Goal: Transaction & Acquisition: Book appointment/travel/reservation

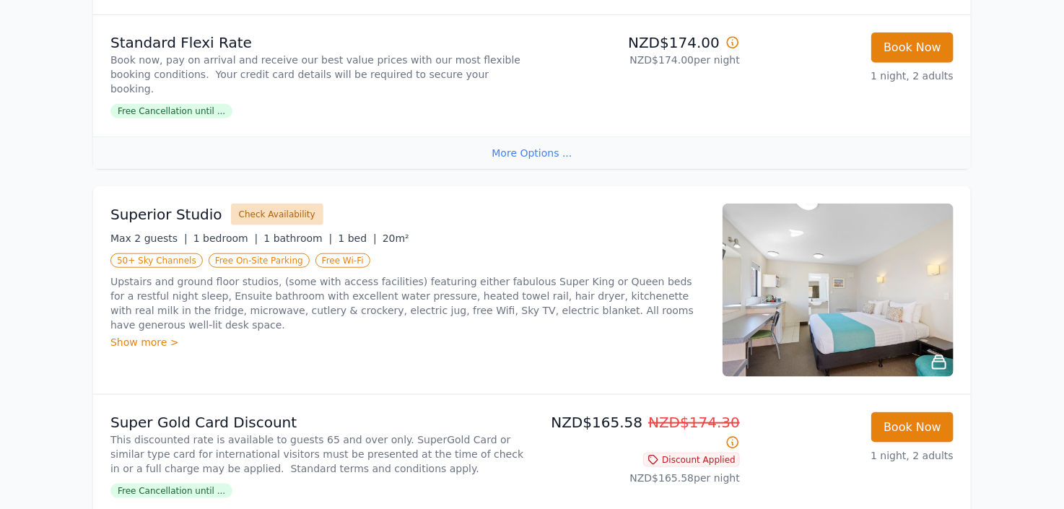
click at [256, 218] on button "Check Availability" at bounding box center [277, 215] width 92 height 22
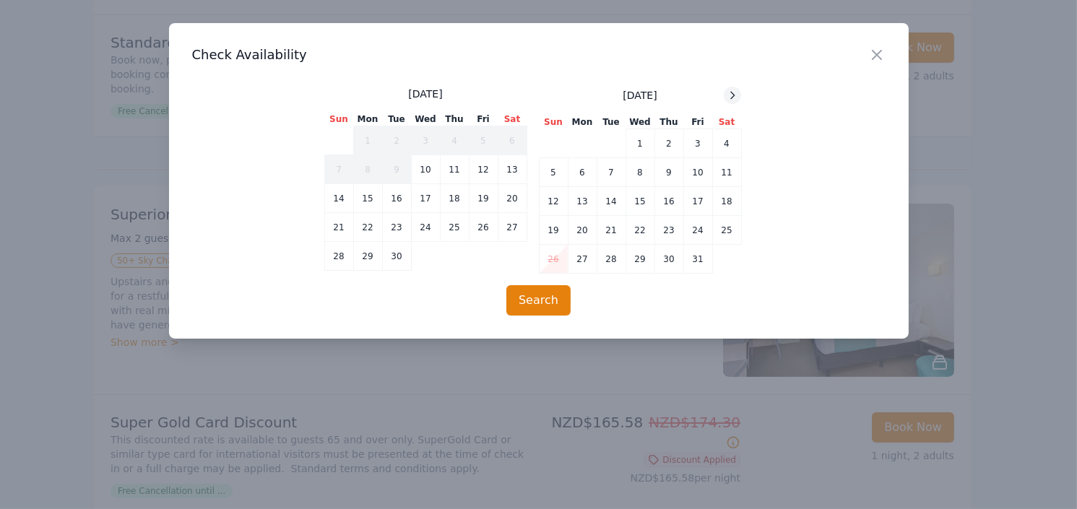
click at [730, 95] on icon at bounding box center [732, 96] width 12 height 12
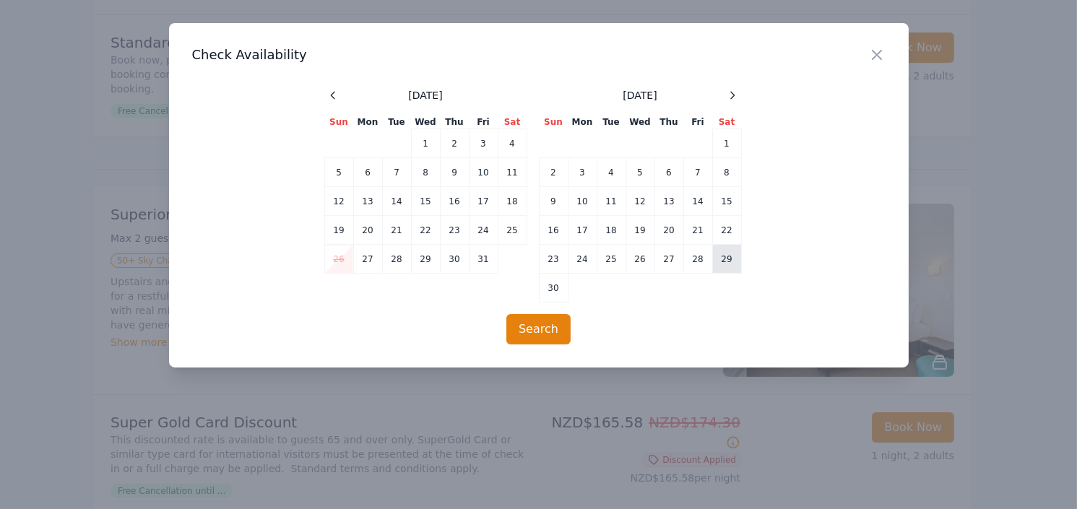
click at [725, 257] on td "29" at bounding box center [726, 259] width 29 height 29
click at [539, 330] on button "Search" at bounding box center [538, 329] width 64 height 30
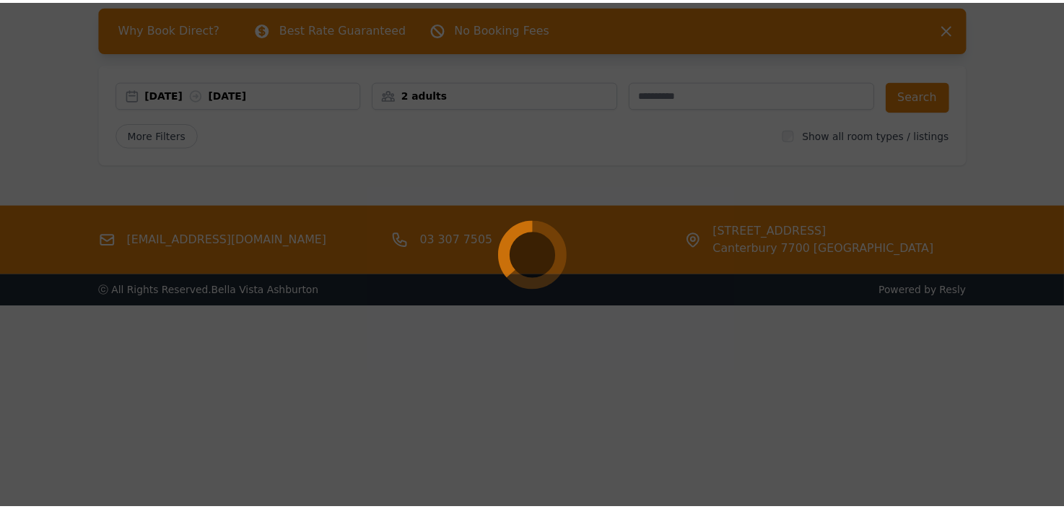
scroll to position [69, 0]
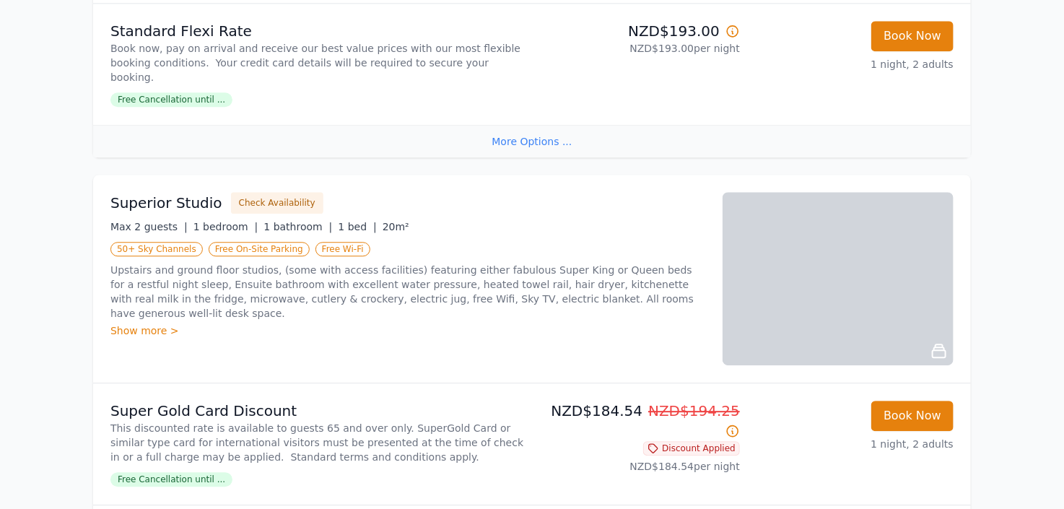
scroll to position [1605, 0]
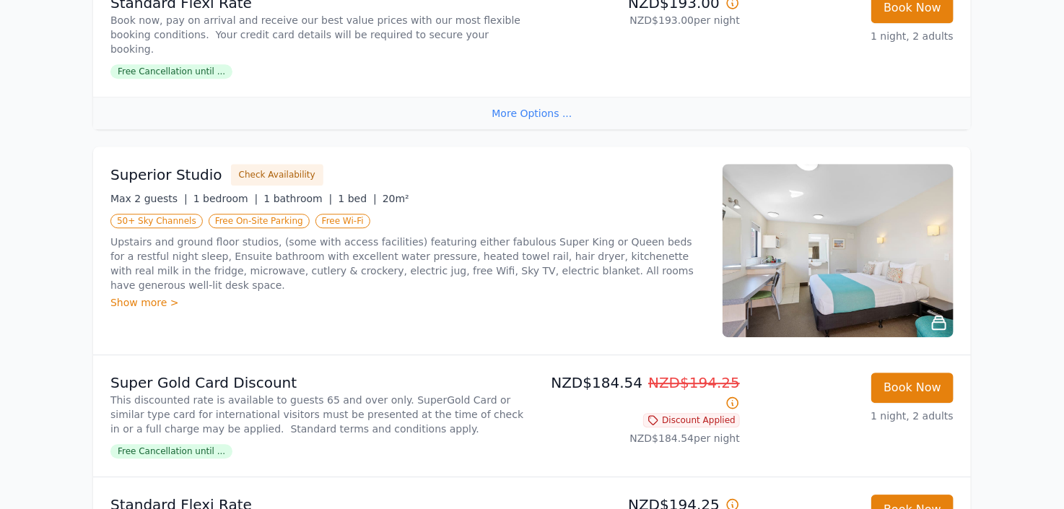
click at [128, 295] on div "Show more >" at bounding box center [407, 302] width 595 height 14
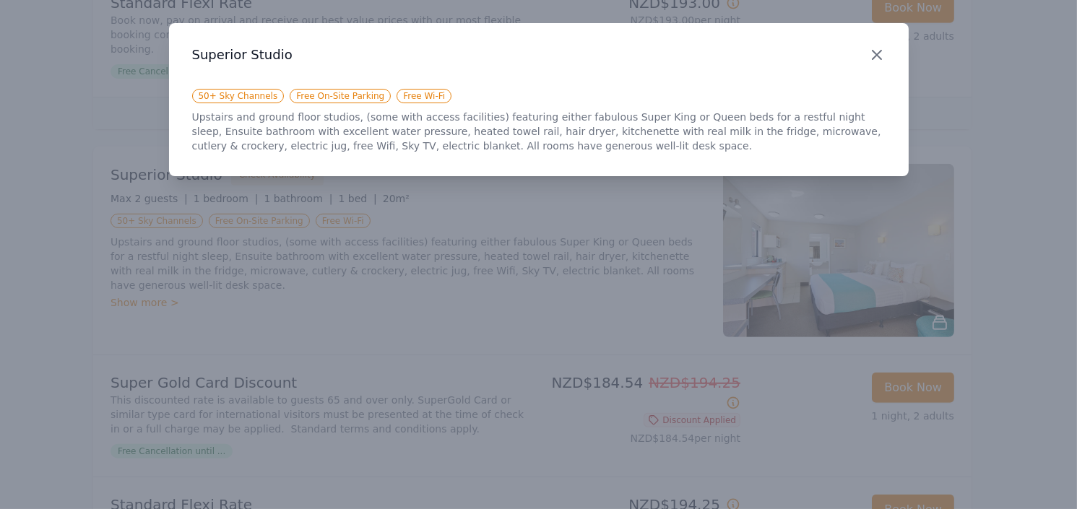
click at [882, 56] on icon "button" at bounding box center [876, 54] width 17 height 17
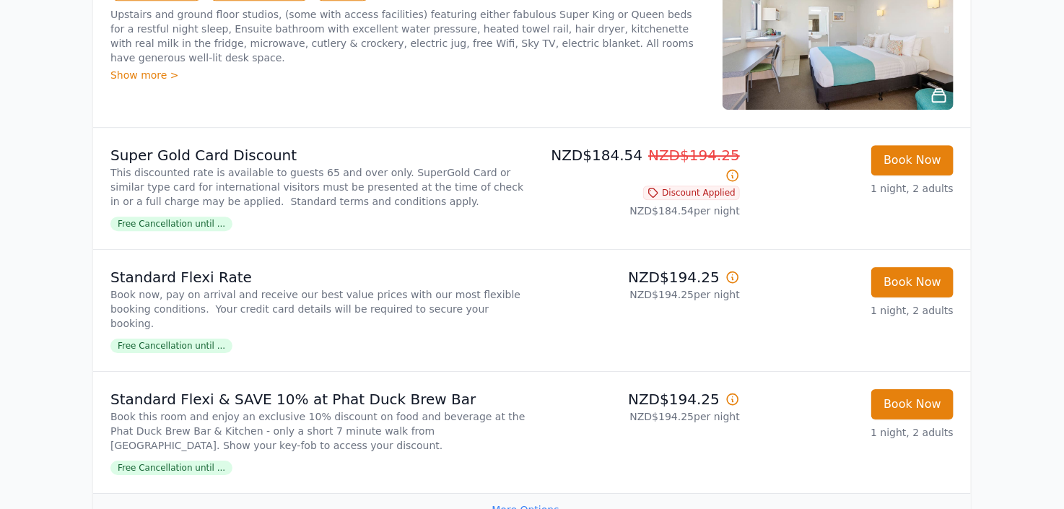
scroll to position [1845, 0]
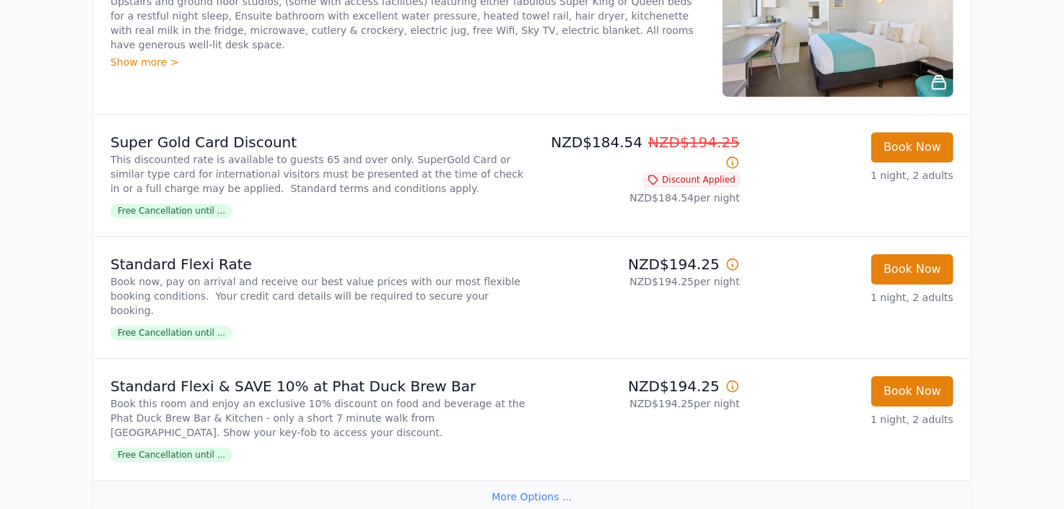
click at [183, 334] on span "Free Cancellation until ..." at bounding box center [171, 333] width 122 height 14
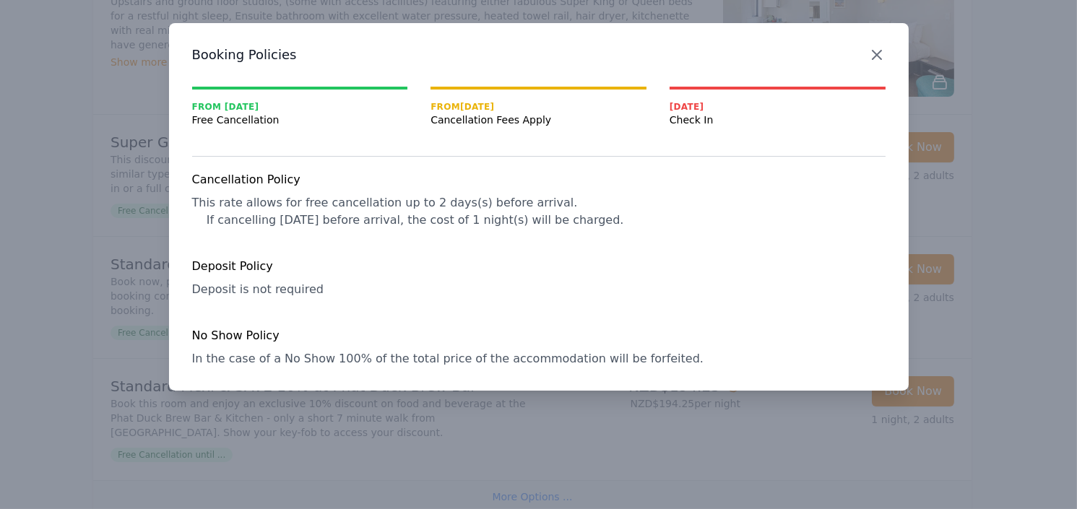
click at [874, 55] on icon "button" at bounding box center [876, 54] width 17 height 17
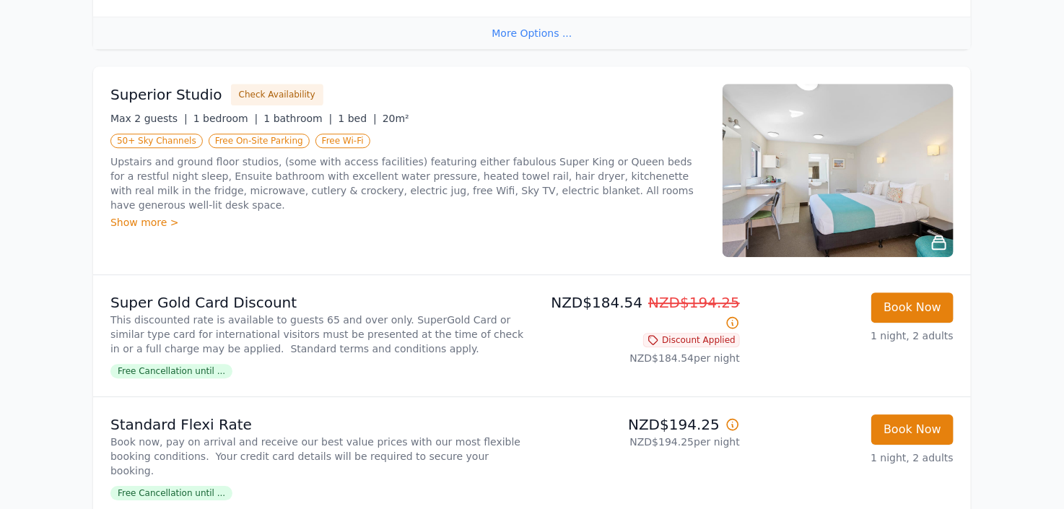
scroll to position [1203, 0]
